Goal: Information Seeking & Learning: Find specific fact

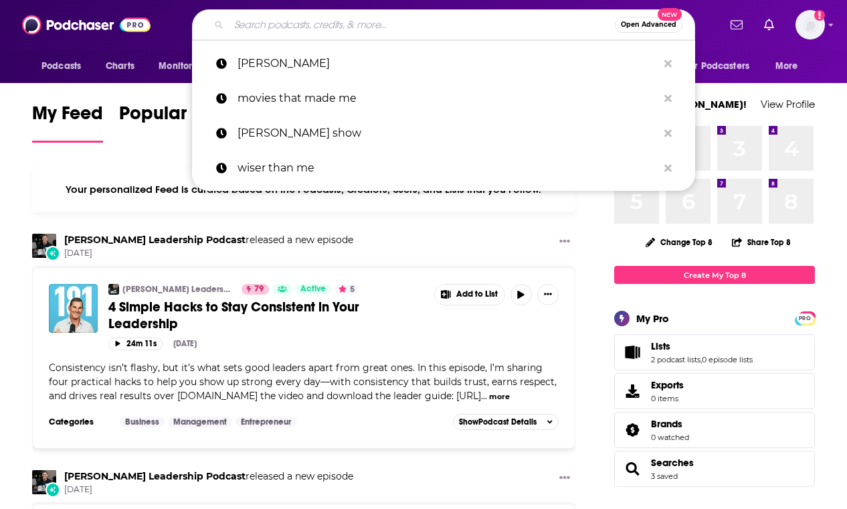
click at [313, 31] on input "Search podcasts, credits, & more..." at bounding box center [422, 24] width 386 height 21
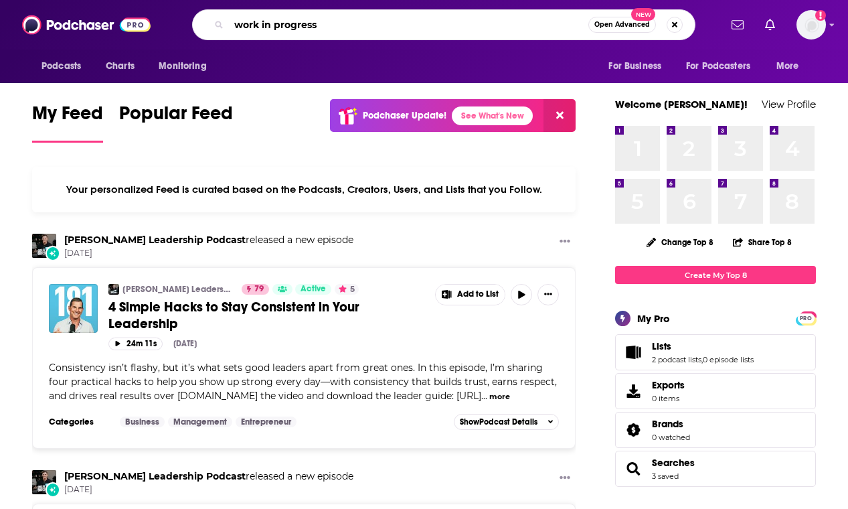
type input "work in progress"
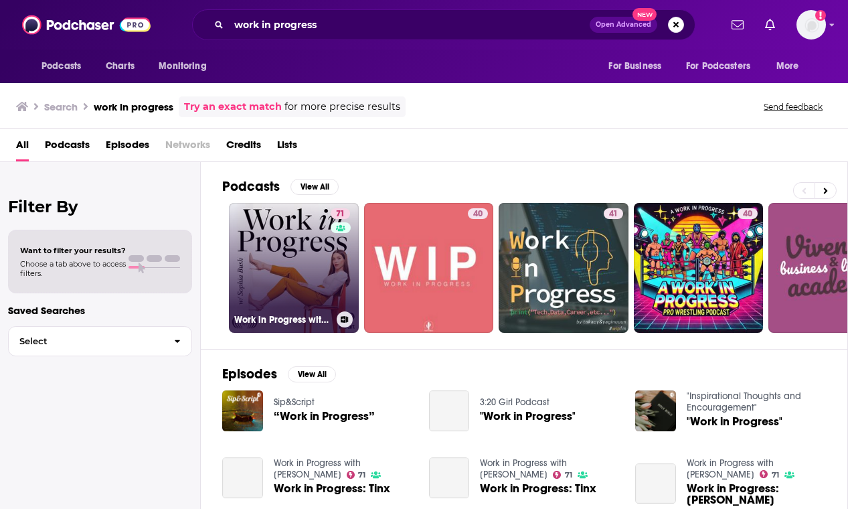
click at [295, 240] on link "71 Work in Progress with [PERSON_NAME]" at bounding box center [294, 268] width 130 height 130
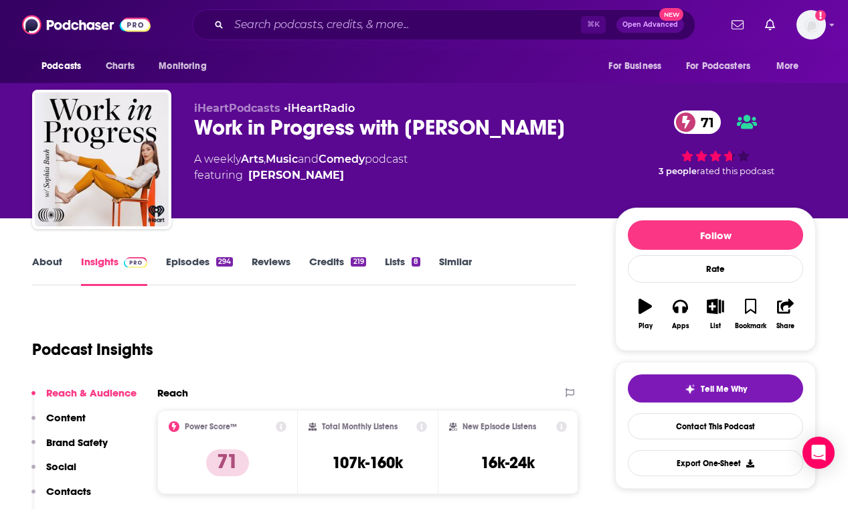
click at [192, 262] on link "Episodes 294" at bounding box center [199, 270] width 67 height 31
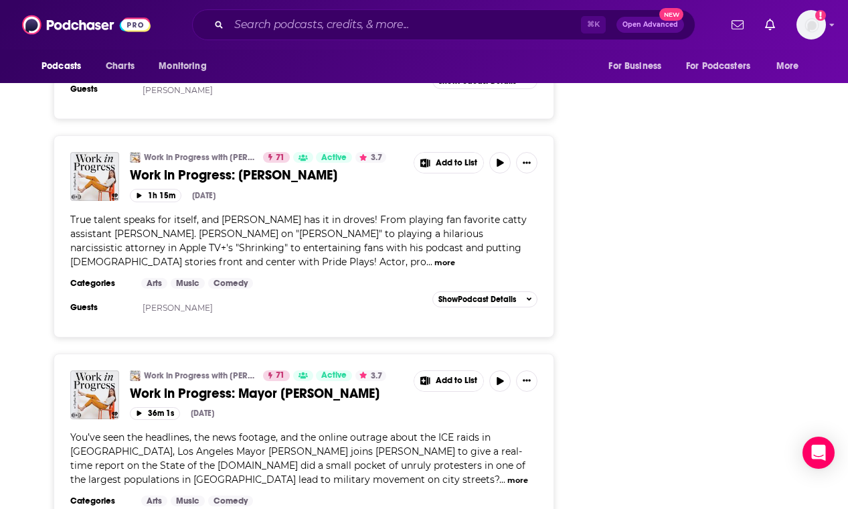
scroll to position [2208, 0]
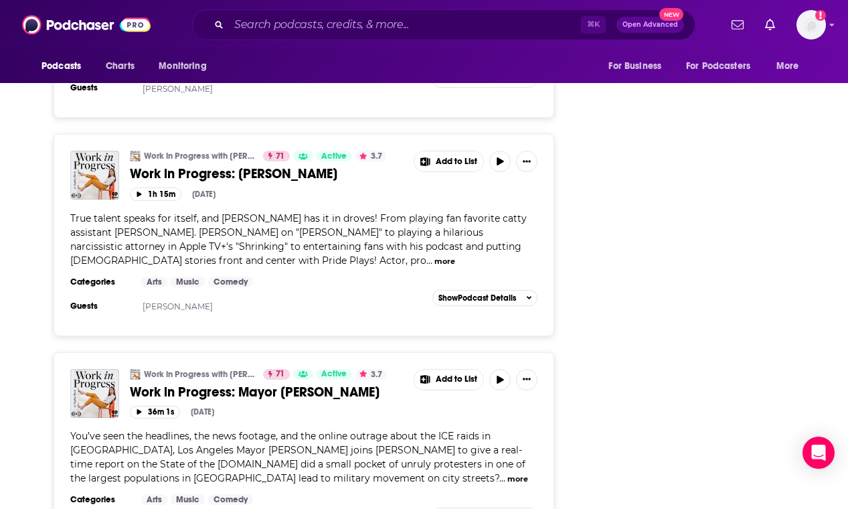
click at [507, 473] on button "more" at bounding box center [517, 478] width 21 height 11
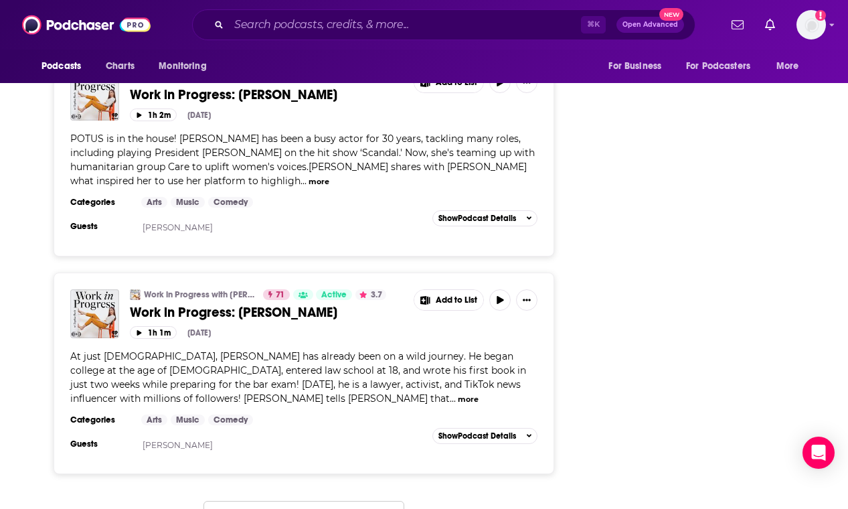
scroll to position [5256, 0]
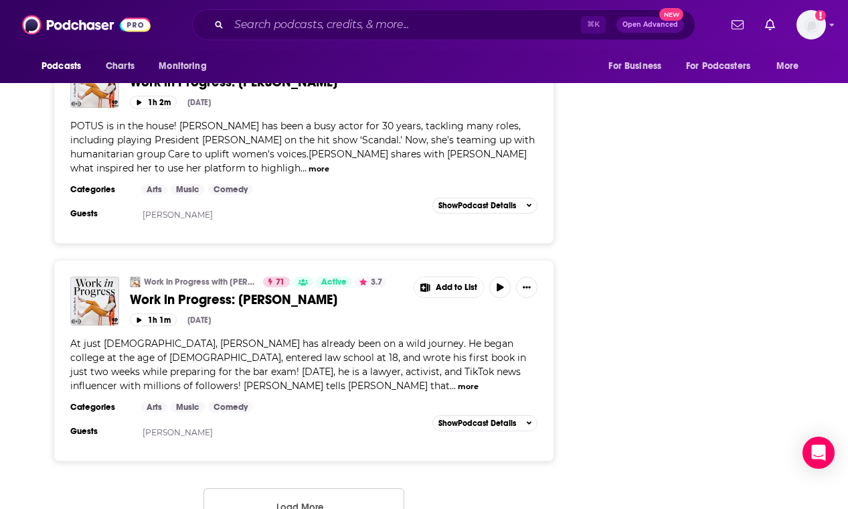
click at [310, 488] on button "Load More ..." at bounding box center [303, 506] width 201 height 36
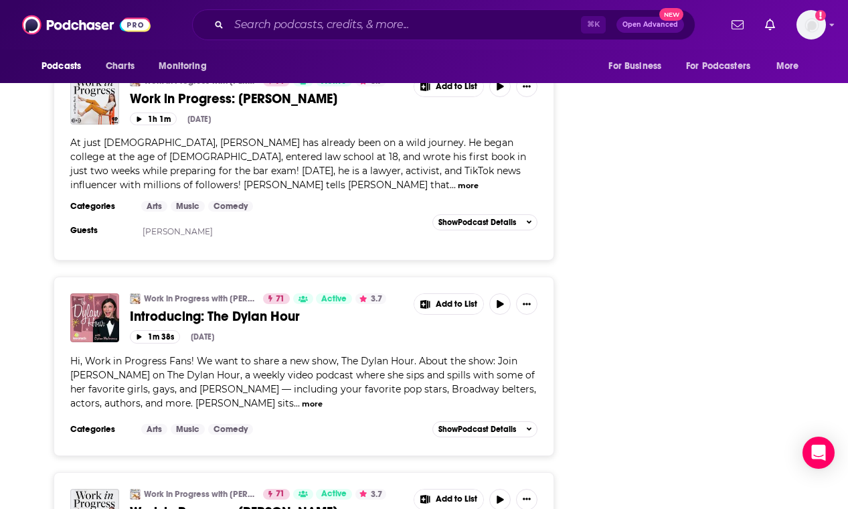
scroll to position [5453, 0]
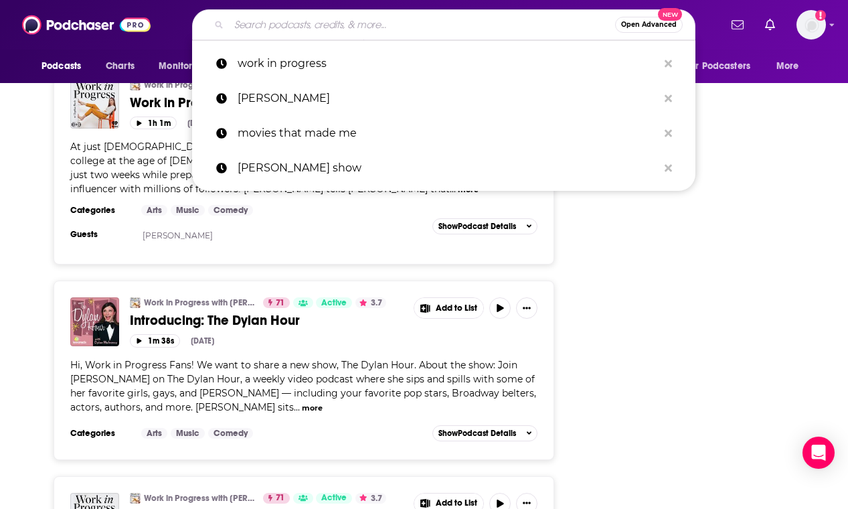
click at [267, 26] on input "Search podcasts, credits, & more..." at bounding box center [422, 24] width 386 height 21
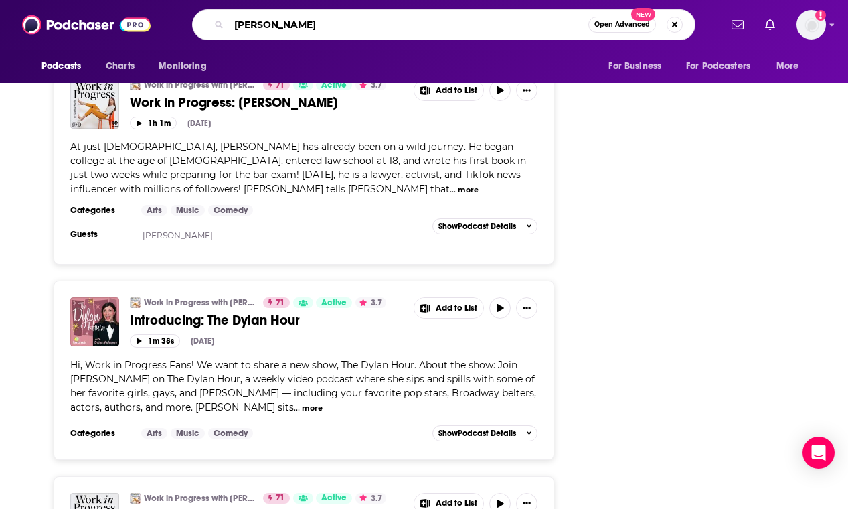
type input "[PERSON_NAME]"
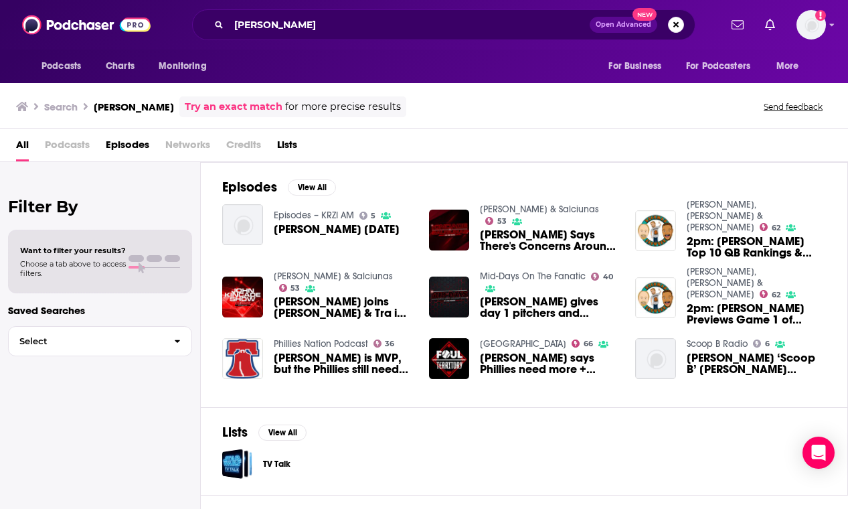
click at [17, 141] on span "All" at bounding box center [22, 147] width 13 height 27
click at [24, 143] on span "All" at bounding box center [22, 147] width 13 height 27
click at [114, 140] on span "Episodes" at bounding box center [128, 147] width 44 height 27
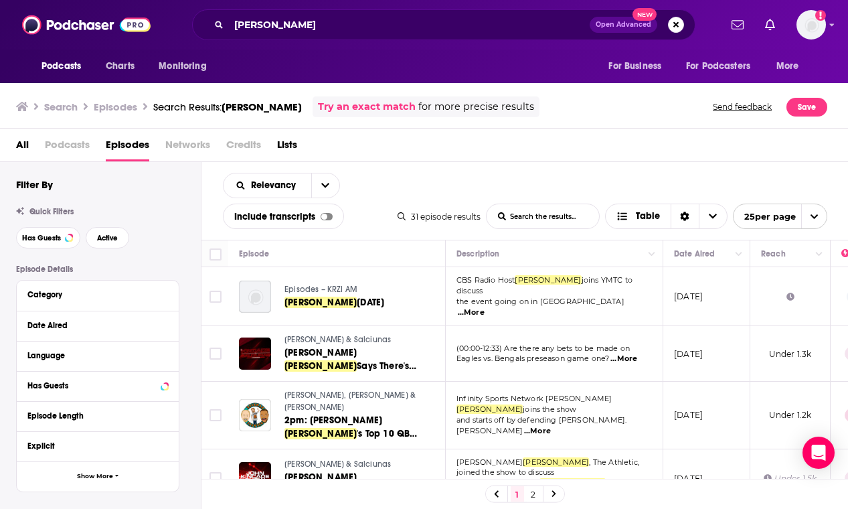
click at [539, 284] on span "[PERSON_NAME]" at bounding box center [548, 279] width 66 height 9
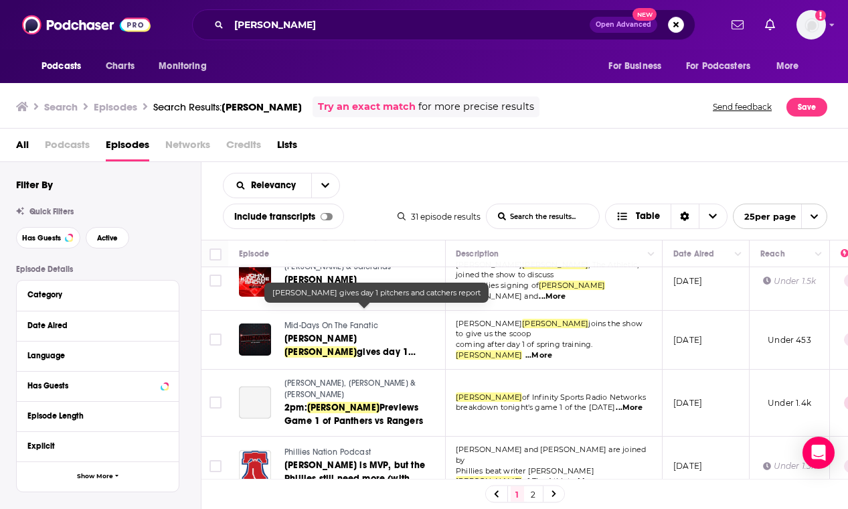
scroll to position [0, 1]
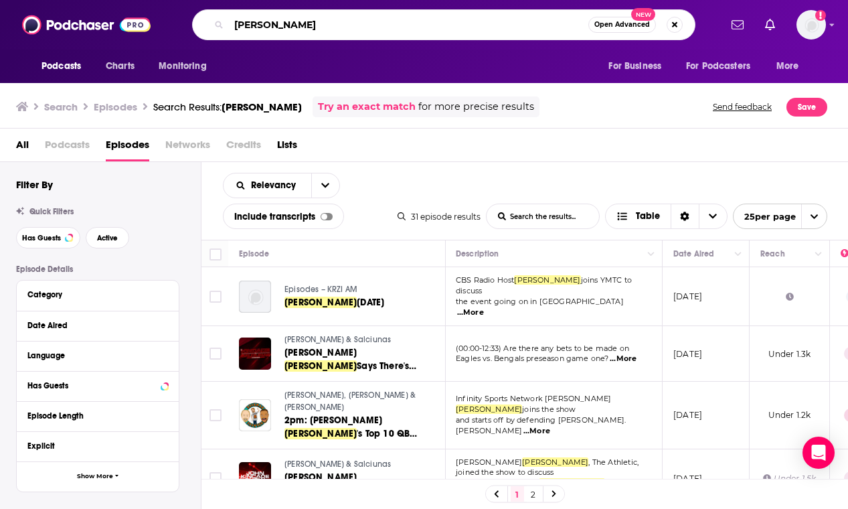
click at [329, 29] on input "[PERSON_NAME]" at bounding box center [408, 24] width 359 height 21
drag, startPoint x: 335, startPoint y: 18, endPoint x: 222, endPoint y: 21, distance: 113.8
click at [222, 21] on div "[PERSON_NAME] Open Advanced New" at bounding box center [443, 24] width 503 height 31
click at [310, 23] on input "[PERSON_NAME]" at bounding box center [408, 24] width 359 height 21
type input "[PERSON_NAME] CBS radio"
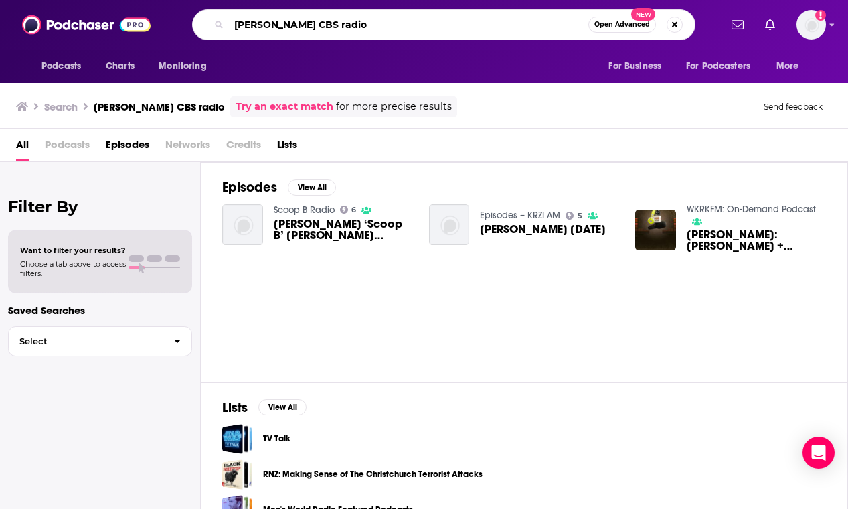
drag, startPoint x: 352, startPoint y: 27, endPoint x: 226, endPoint y: 14, distance: 127.2
click at [226, 14] on div "[PERSON_NAME] CBS radio Open Advanced New" at bounding box center [443, 24] width 503 height 31
